Goal: Task Accomplishment & Management: Use online tool/utility

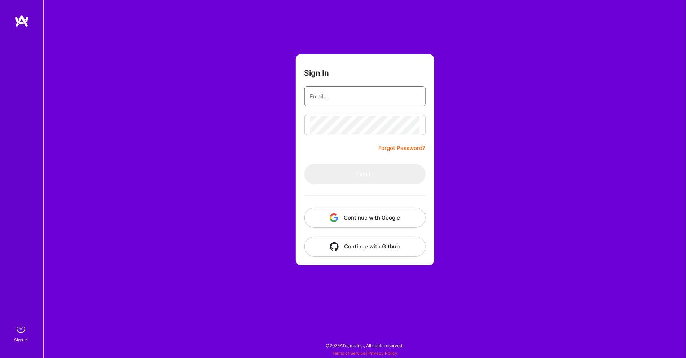
click at [362, 96] on input "email" at bounding box center [365, 96] width 110 height 18
drag, startPoint x: 334, startPoint y: 85, endPoint x: 334, endPoint y: 89, distance: 4.0
click at [334, 84] on form "Sign In Forgot Password? Sign In Continue with Google Continue with Github" at bounding box center [365, 159] width 138 height 211
drag, startPoint x: 335, startPoint y: 94, endPoint x: 341, endPoint y: 95, distance: 5.8
click at [335, 94] on input "email" at bounding box center [365, 96] width 110 height 18
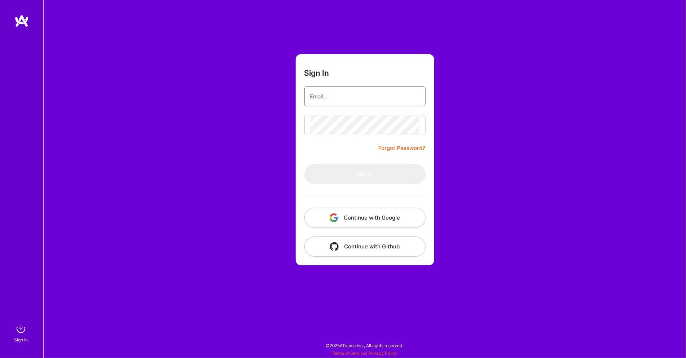
click at [341, 98] on input "email" at bounding box center [365, 96] width 110 height 18
type input "[EMAIL_ADDRESS][DOMAIN_NAME]"
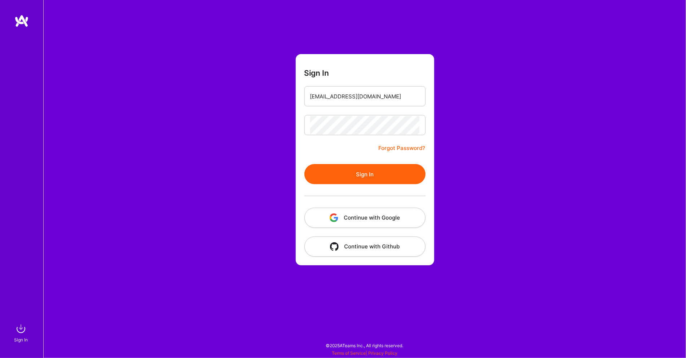
click at [366, 172] on button "Sign In" at bounding box center [364, 174] width 121 height 20
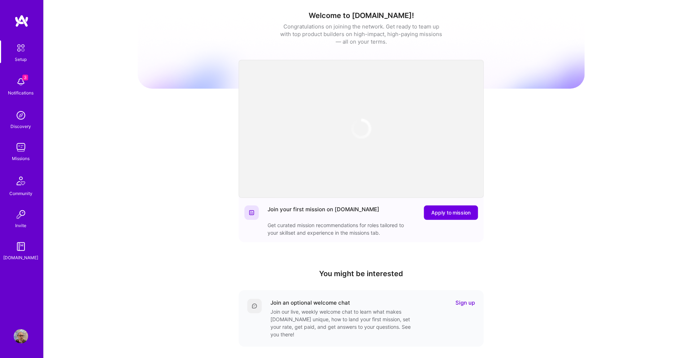
click at [23, 155] on div "Missions" at bounding box center [21, 159] width 18 height 8
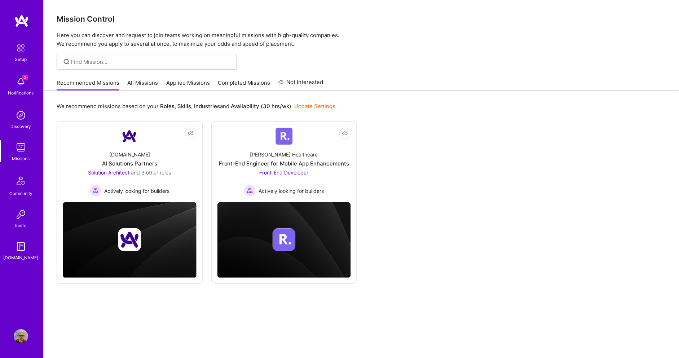
click at [26, 85] on img at bounding box center [21, 82] width 14 height 14
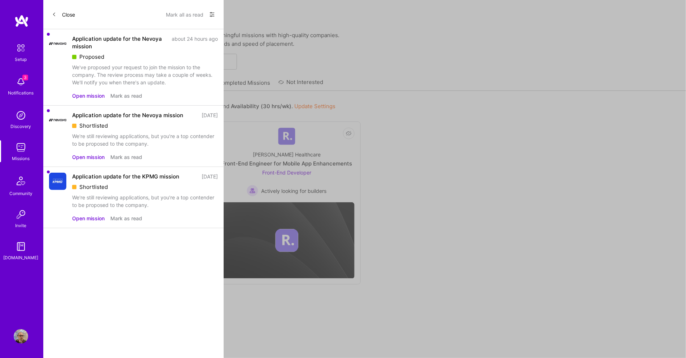
click at [132, 218] on button "Mark as read" at bounding box center [126, 219] width 32 height 8
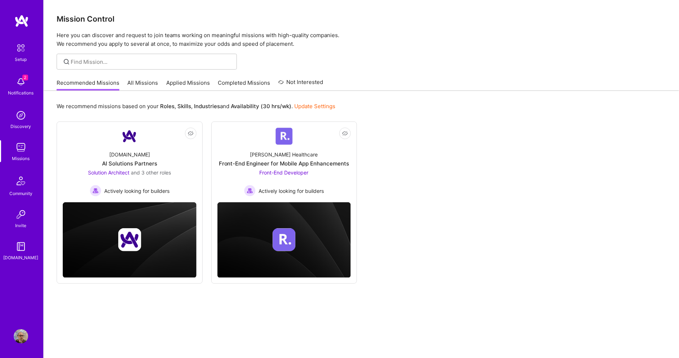
click at [488, 150] on div "2 Setup 2 Notifications Discovery Missions Community Invite [DOMAIN_NAME] Profi…" at bounding box center [339, 187] width 679 height 374
click at [289, 131] on img at bounding box center [283, 136] width 17 height 17
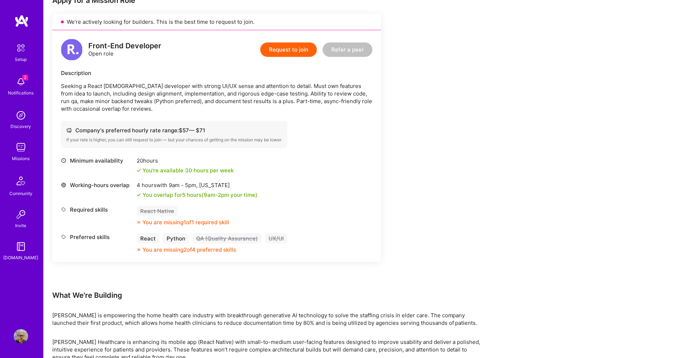
scroll to position [154, 0]
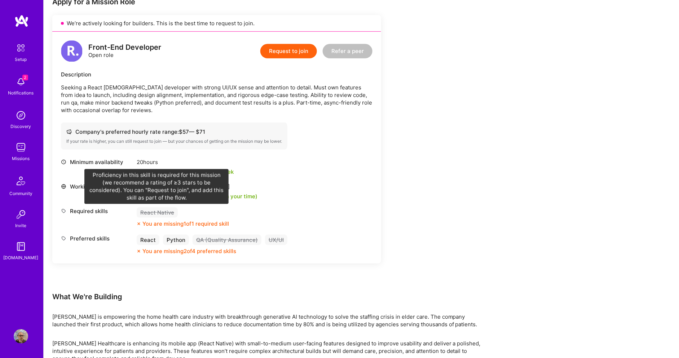
click at [162, 213] on div "React Native" at bounding box center [157, 212] width 41 height 10
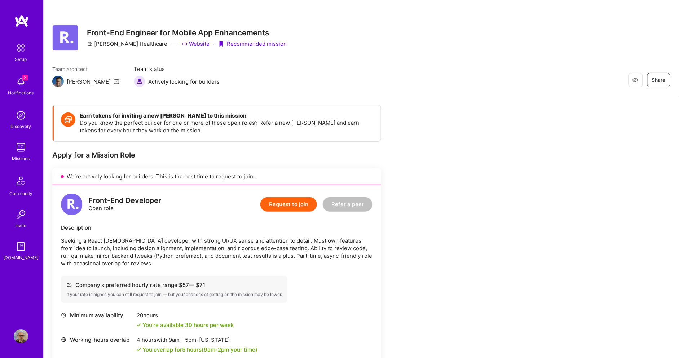
scroll to position [0, 0]
click at [638, 80] on span "Not Interested" at bounding box center [621, 81] width 34 height 8
click at [19, 148] on img at bounding box center [21, 147] width 14 height 14
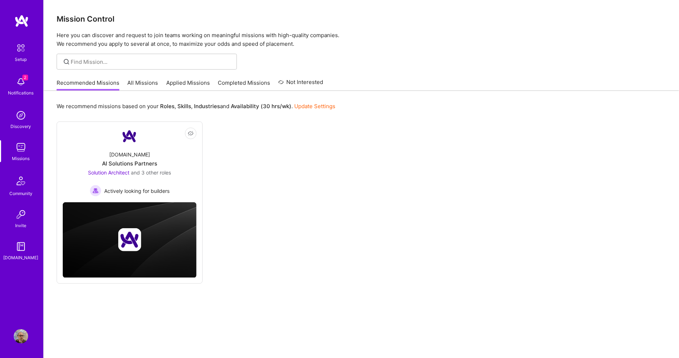
click at [137, 84] on link "All Missions" at bounding box center [143, 85] width 31 height 12
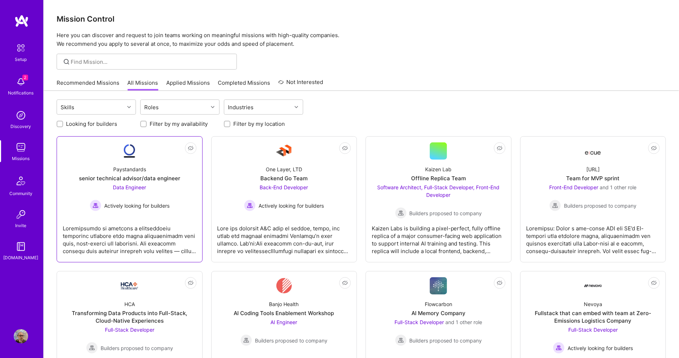
click at [152, 159] on link "Not Interested Paystandards senior technical advisor/data engineer Data Enginee…" at bounding box center [130, 199] width 134 height 114
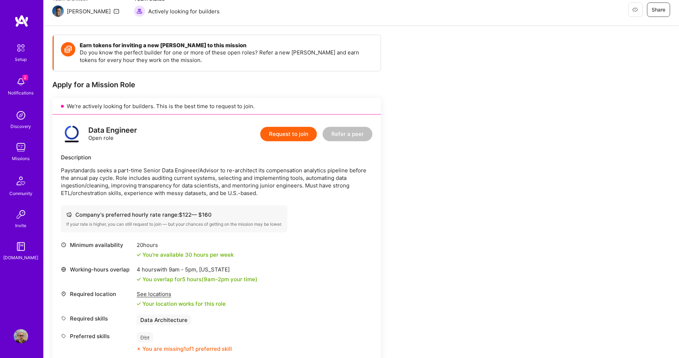
scroll to position [90, 0]
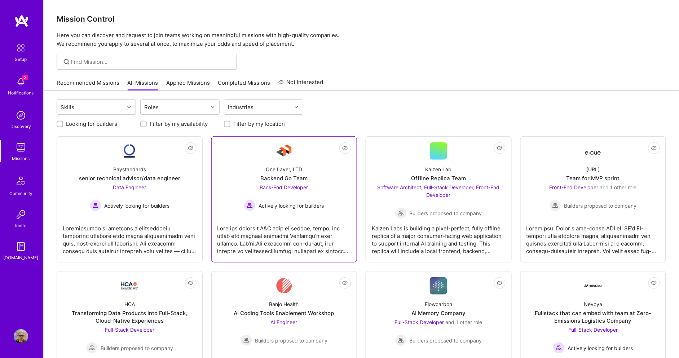
click at [231, 157] on link "Not Interested One Layer, LTD Backend Go Team Back-End Developer Actively looki…" at bounding box center [284, 199] width 134 height 114
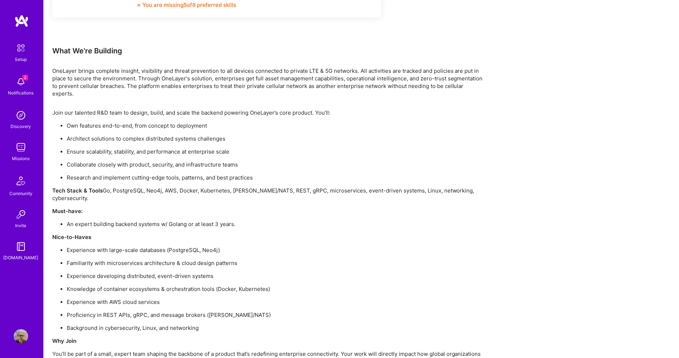
scroll to position [496, 0]
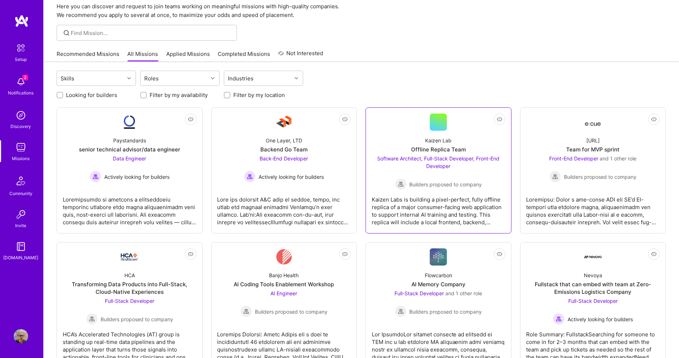
scroll to position [45, 0]
